Goal: Task Accomplishment & Management: Complete application form

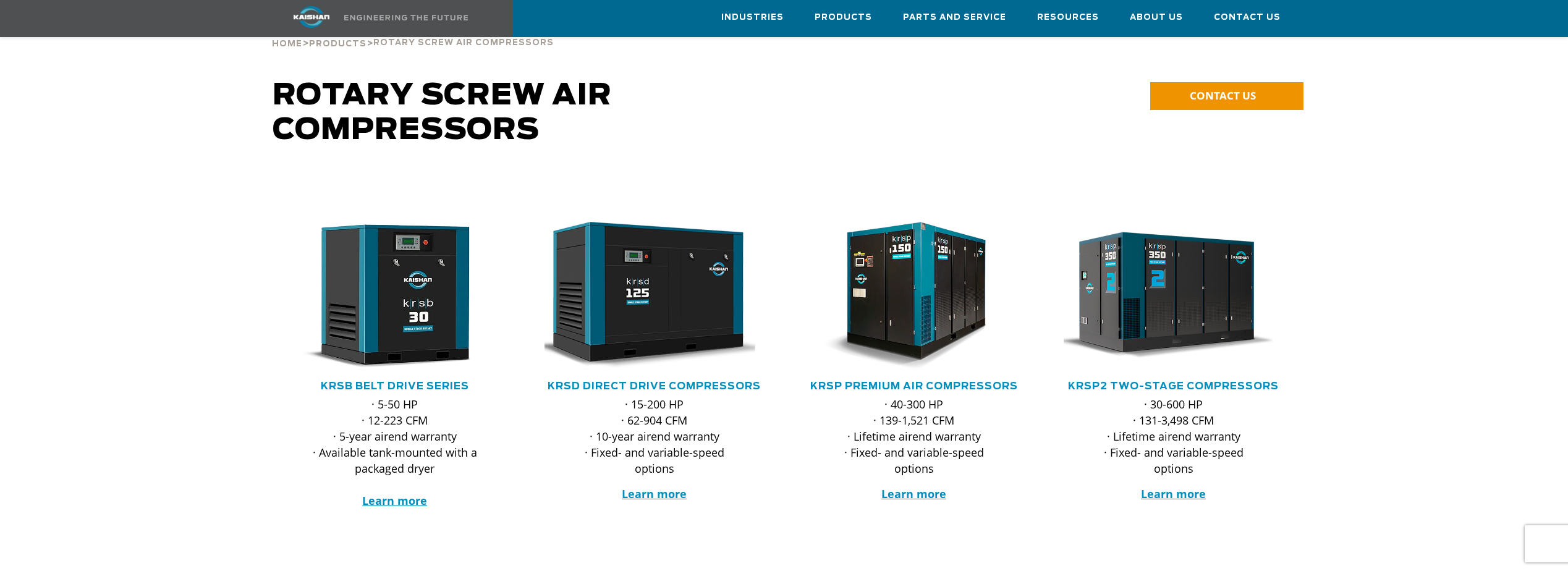
scroll to position [61, 0]
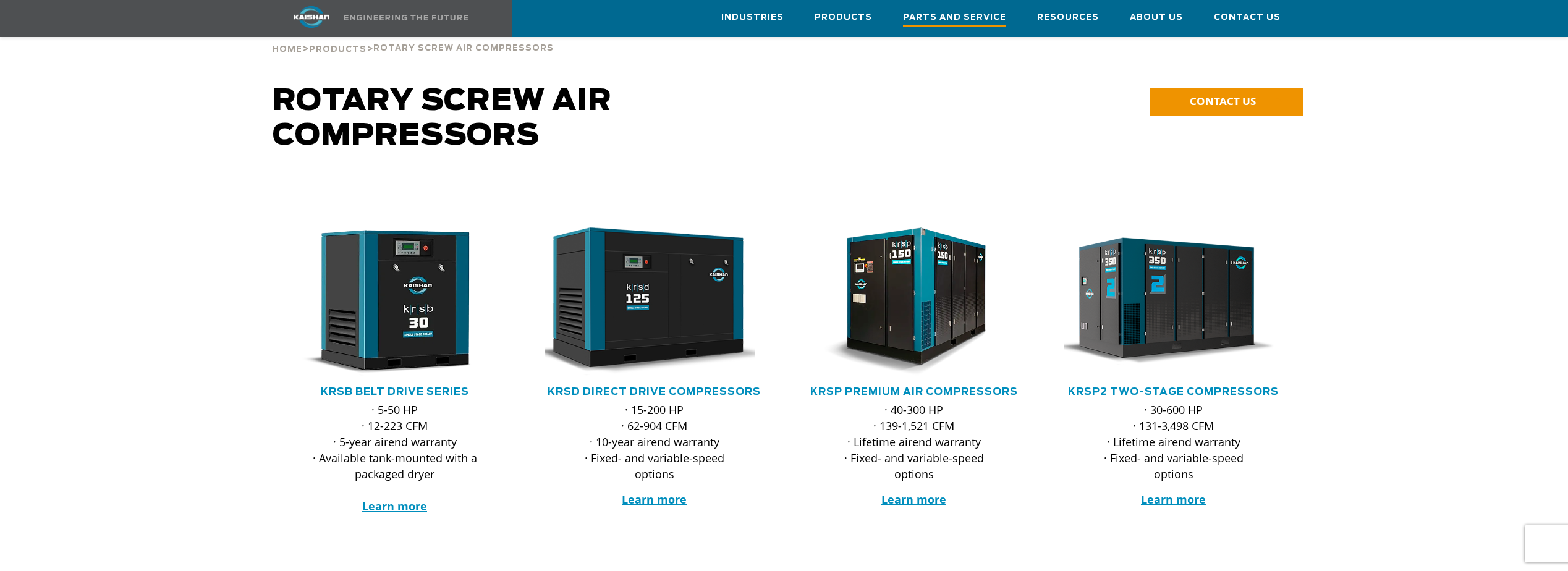
click at [939, 23] on span "Parts and Service" at bounding box center [954, 19] width 103 height 17
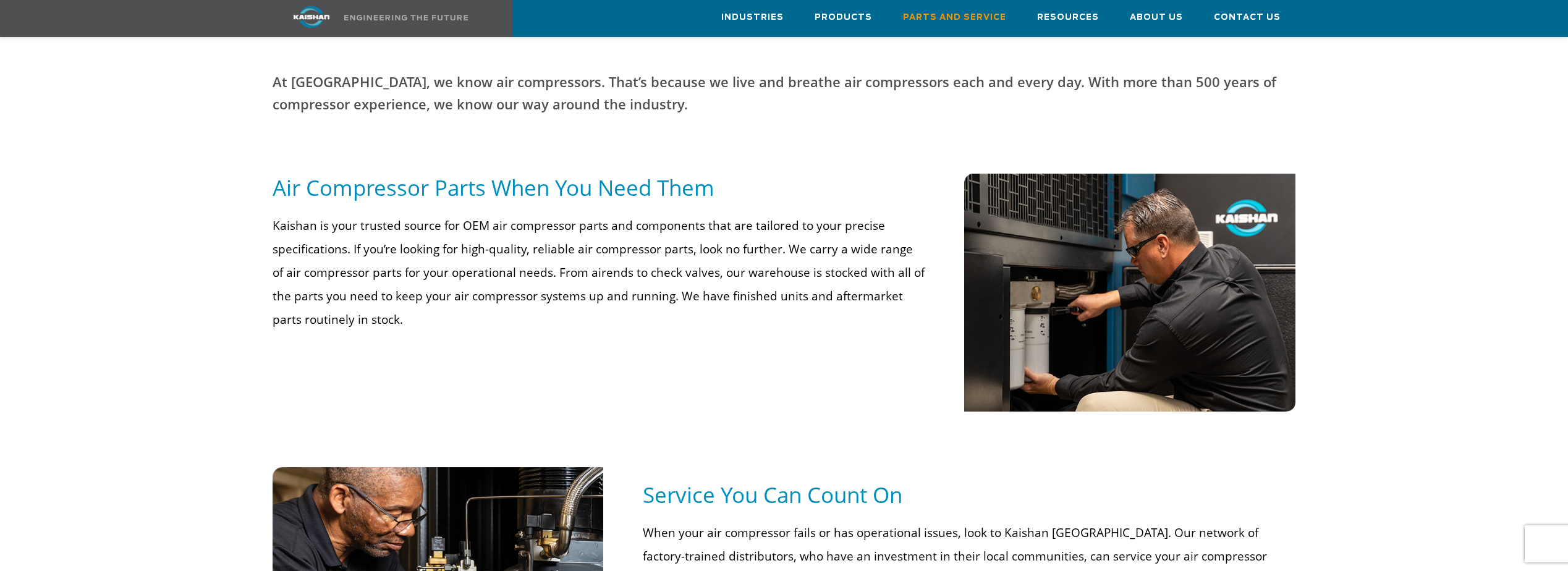
scroll to position [742, 0]
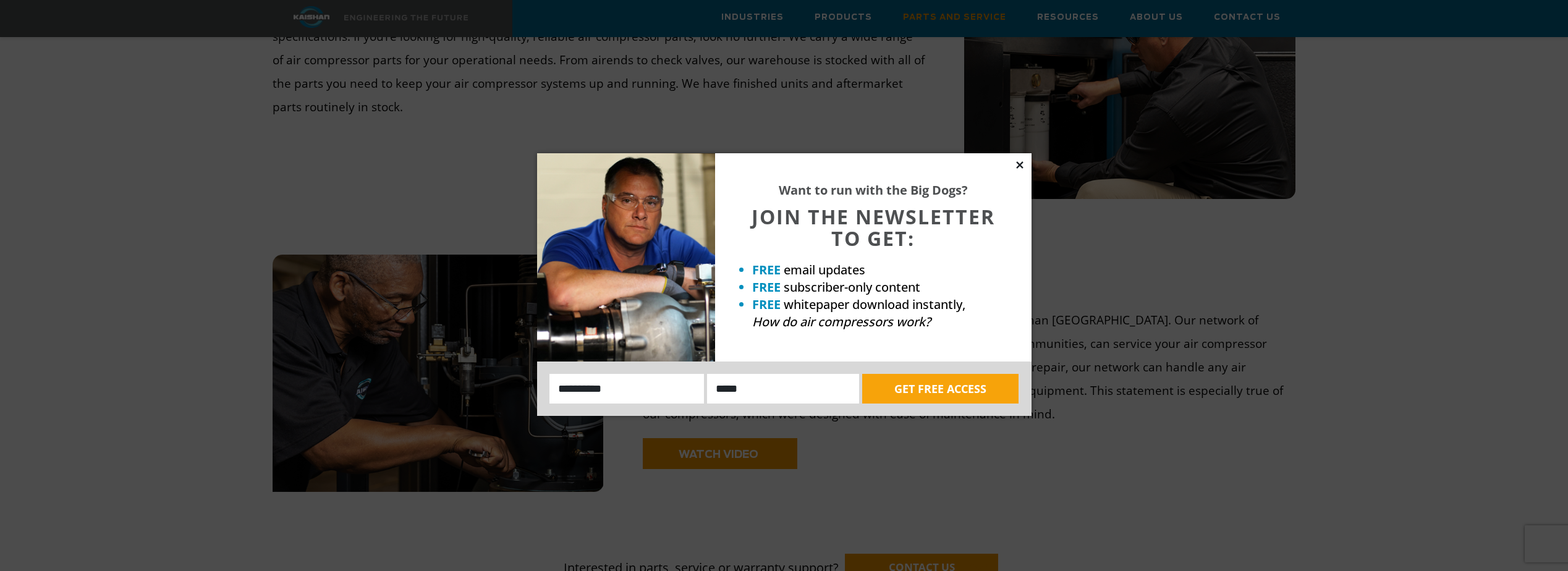
click at [1019, 164] on icon at bounding box center [1019, 165] width 7 height 7
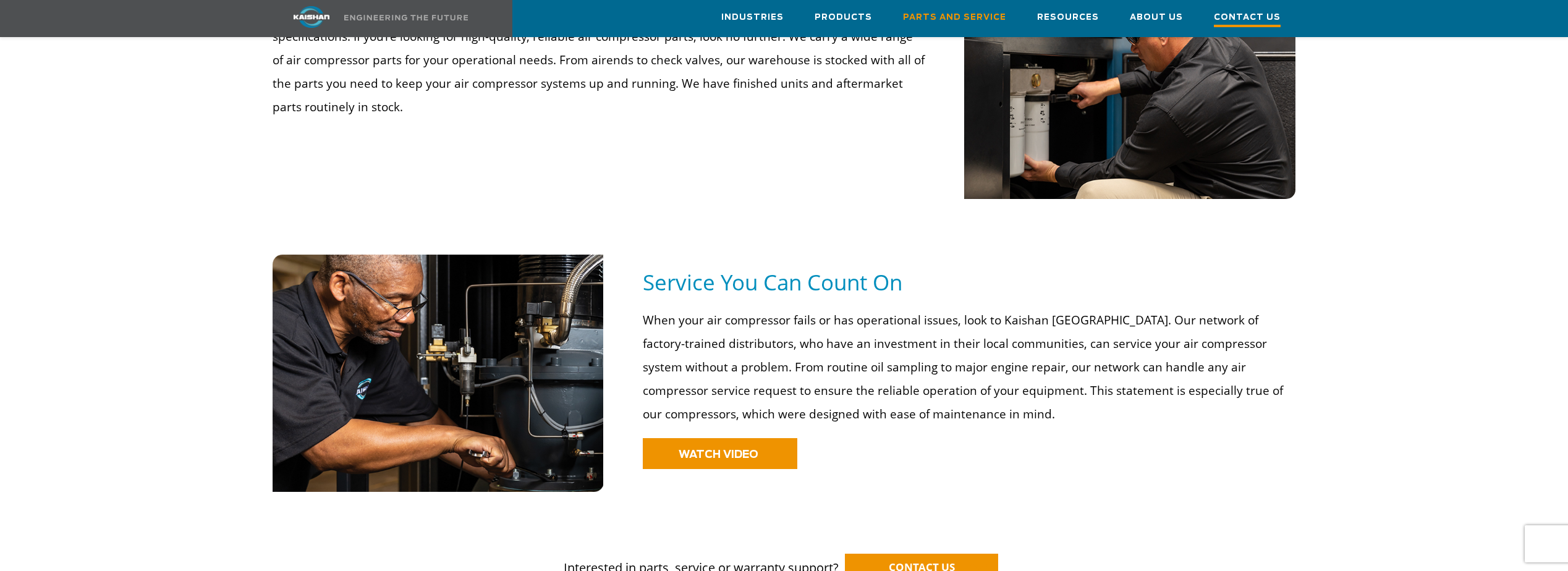
click at [1226, 15] on span "Contact Us" at bounding box center [1247, 19] width 67 height 17
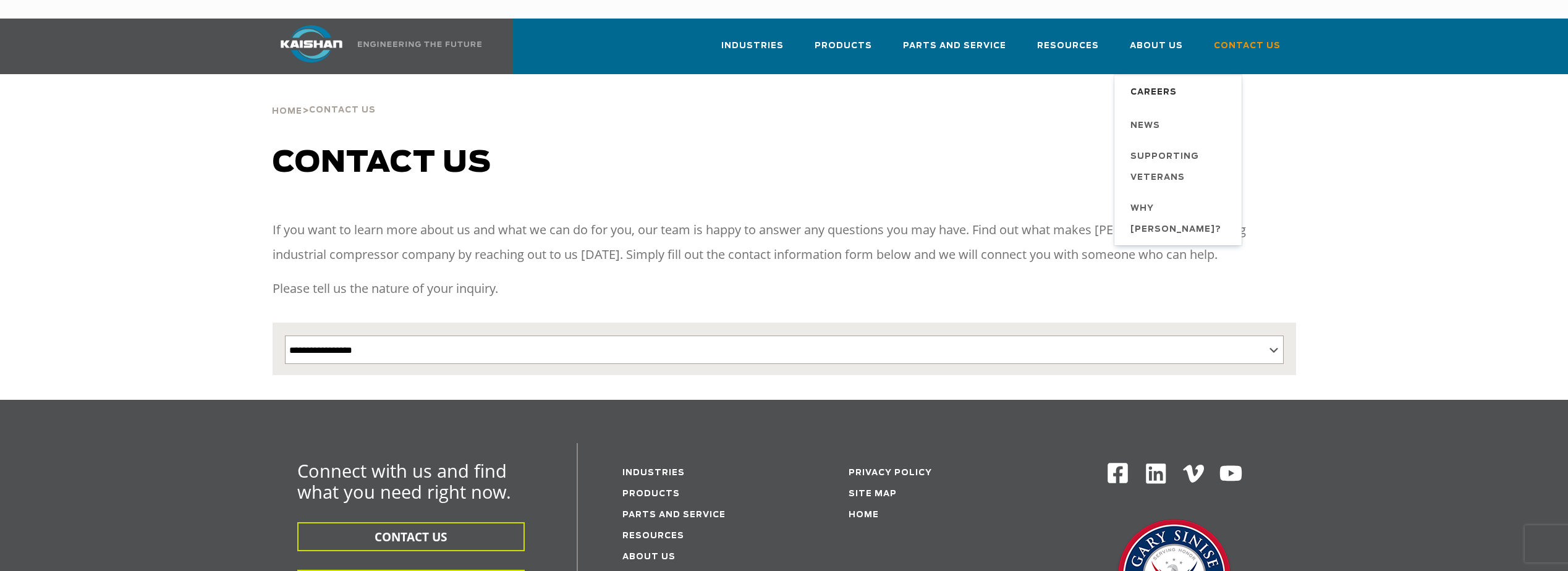
click at [1154, 82] on span "Careers" at bounding box center [1154, 93] width 47 height 21
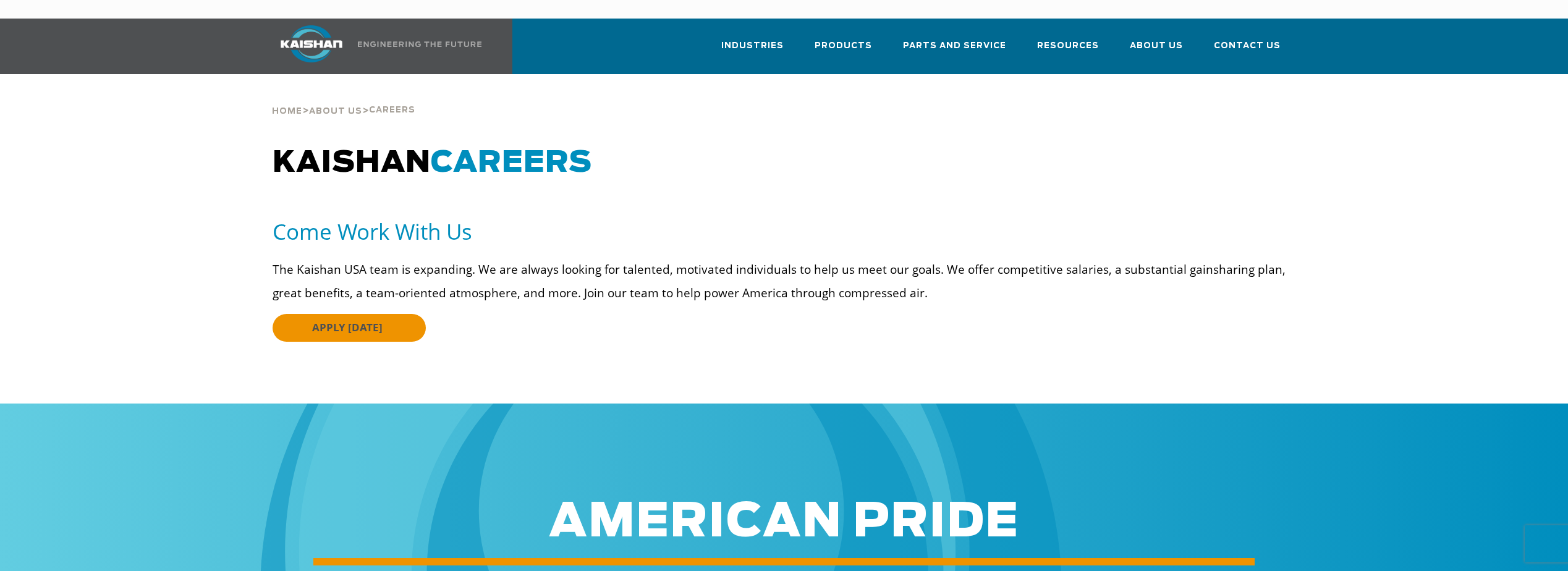
click at [366, 314] on link "APPLY TODAY" at bounding box center [349, 327] width 153 height 28
